Goal: Information Seeking & Learning: Compare options

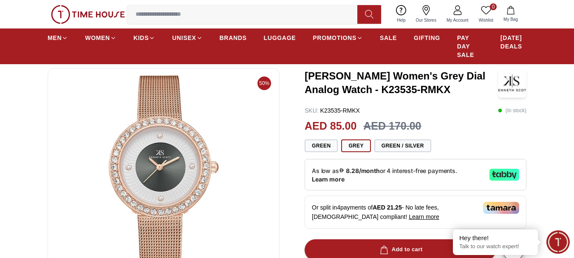
scroll to position [85, 0]
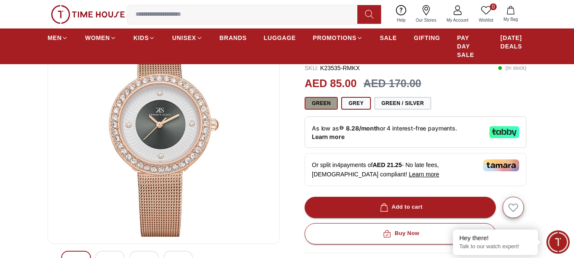
click at [336, 104] on button "Green" at bounding box center [321, 103] width 33 height 13
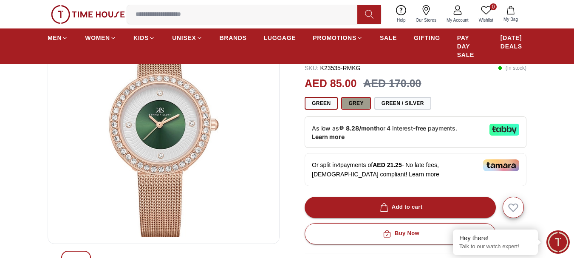
click at [352, 103] on button "Grey" at bounding box center [355, 103] width 29 height 13
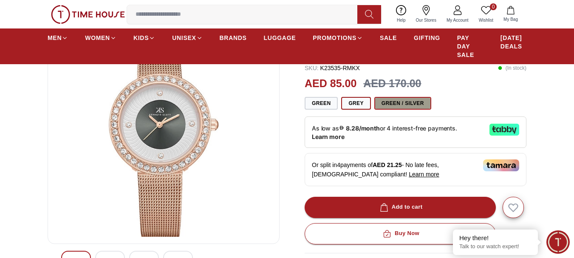
click at [412, 102] on button "Green / Silver" at bounding box center [403, 103] width 57 height 13
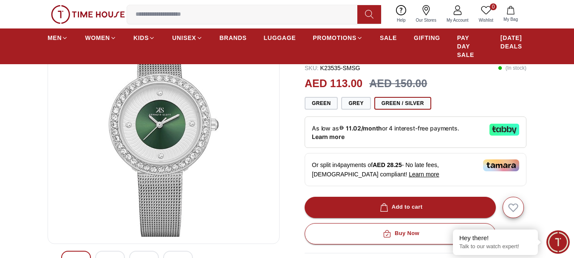
scroll to position [43, 0]
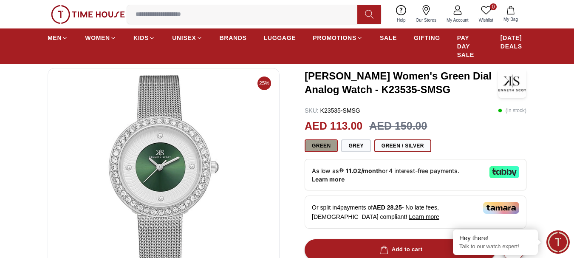
click at [324, 145] on button "Green" at bounding box center [321, 145] width 33 height 13
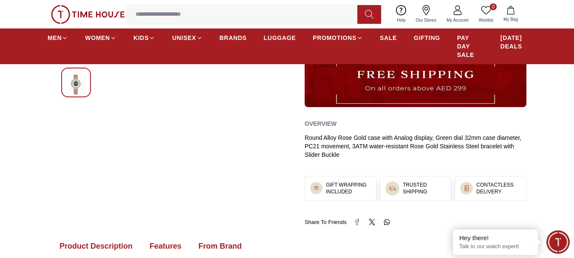
scroll to position [298, 0]
